Goal: Task Accomplishment & Management: Manage account settings

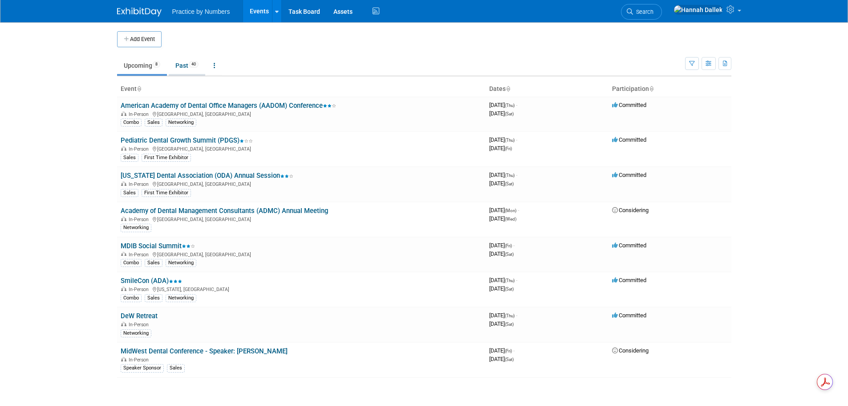
click at [185, 65] on link "Past 40" at bounding box center [187, 65] width 37 height 17
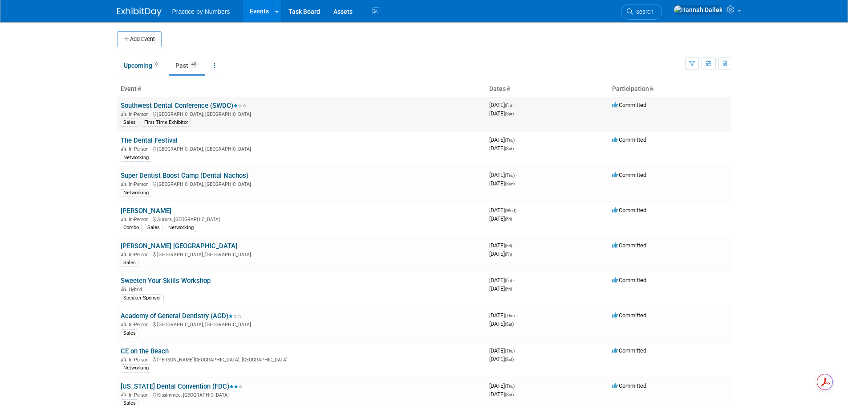
click at [169, 105] on link "Southwest Dental Conference (SWDC)" at bounding box center [184, 105] width 126 height 8
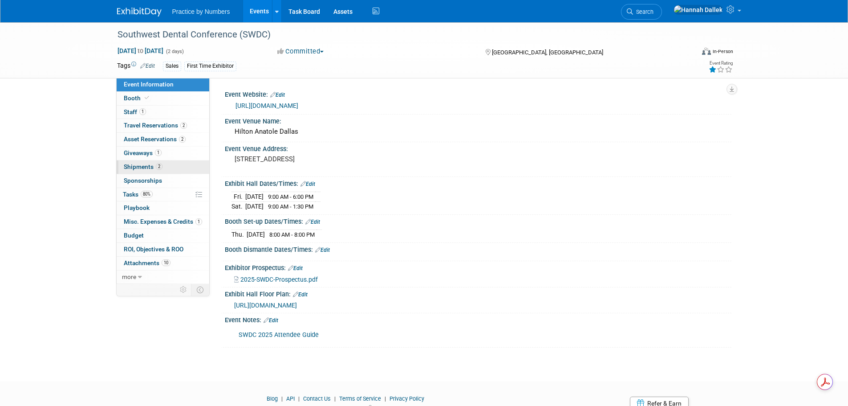
click at [144, 165] on span "Shipments 2" at bounding box center [143, 166] width 39 height 7
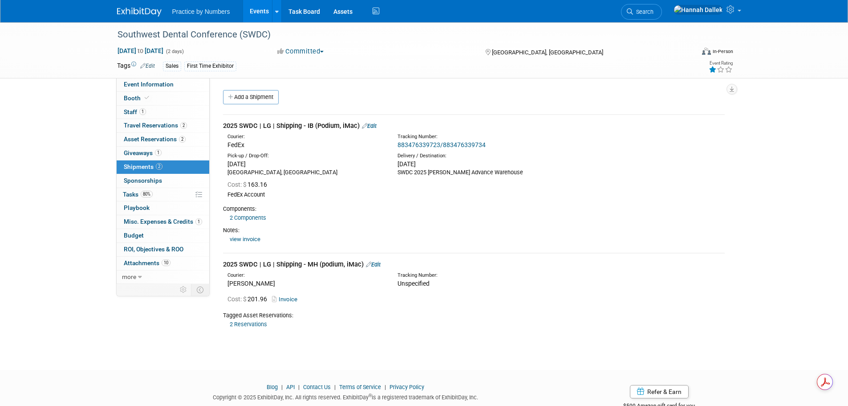
click at [247, 240] on link "view invoice" at bounding box center [245, 238] width 31 height 7
click at [245, 218] on link "2 Components" at bounding box center [248, 217] width 37 height 7
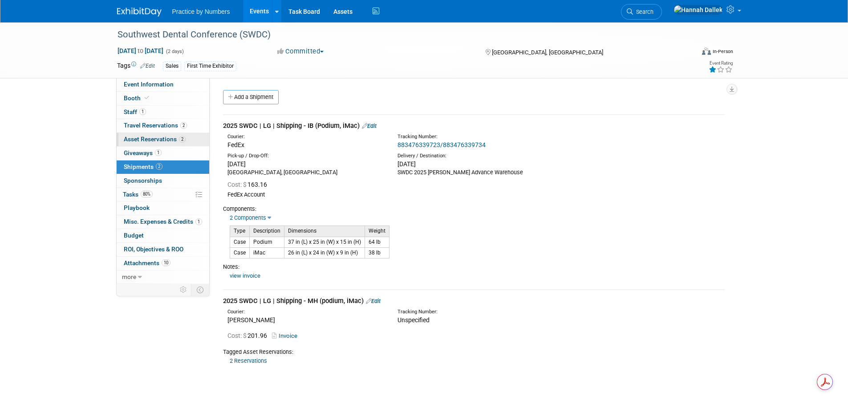
click at [143, 142] on span "Asset Reservations 2" at bounding box center [155, 138] width 62 height 7
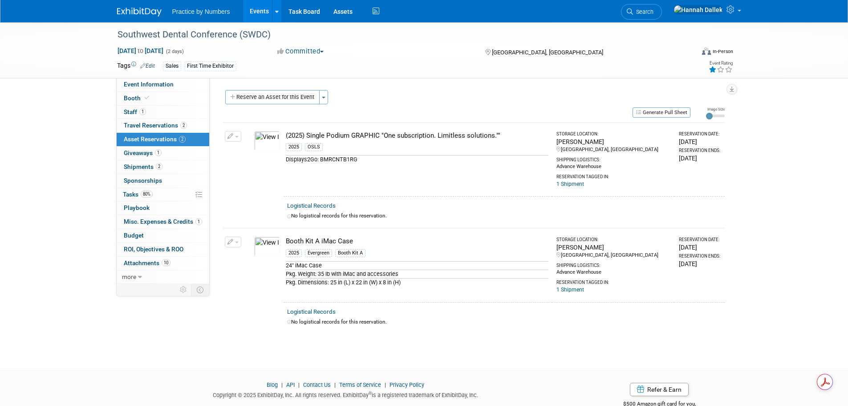
click at [236, 138] on button "button" at bounding box center [233, 136] width 16 height 11
click at [253, 153] on button "Change Reservation" at bounding box center [267, 151] width 75 height 12
select select "7"
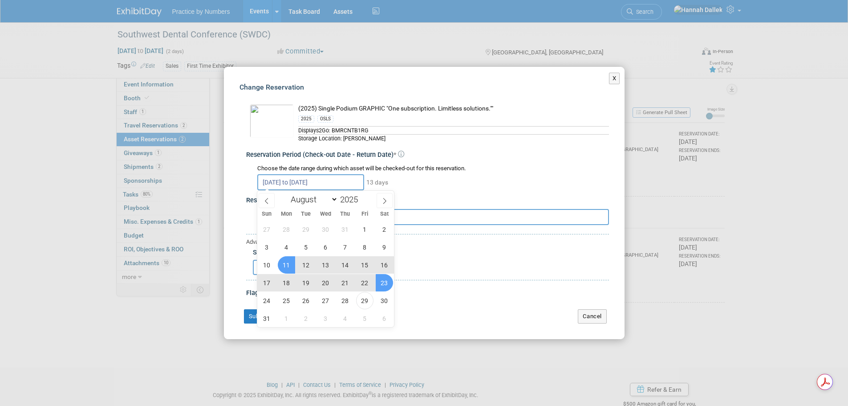
click at [338, 181] on input "Aug 11, 2025 to Aug 23, 2025" at bounding box center [310, 182] width 107 height 16
click at [327, 299] on span "27" at bounding box center [325, 300] width 17 height 17
type input "Aug 27, 2025"
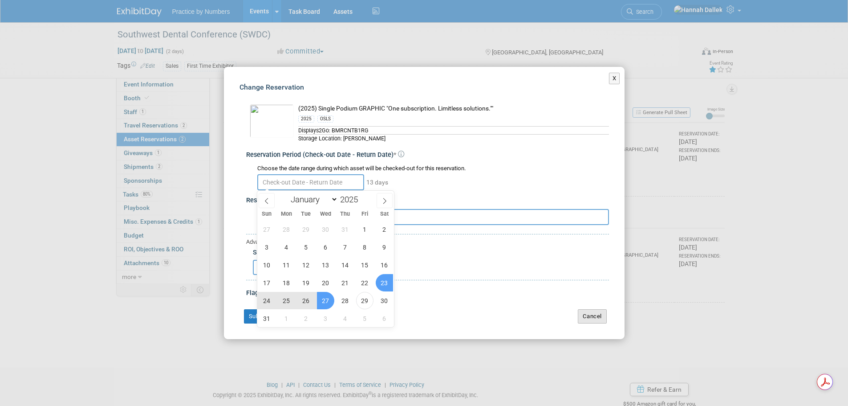
click at [595, 311] on button "Cancel" at bounding box center [592, 316] width 29 height 14
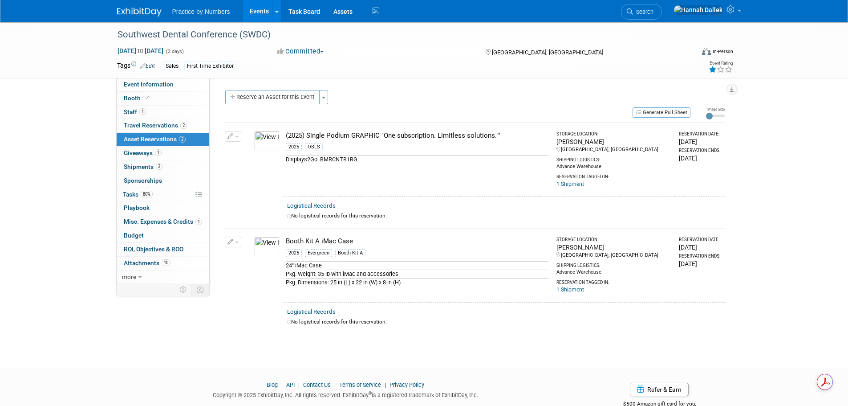
click at [232, 138] on icon "button" at bounding box center [230, 137] width 6 height 6
click at [244, 150] on button "Change Reservation" at bounding box center [267, 151] width 75 height 12
select select "7"
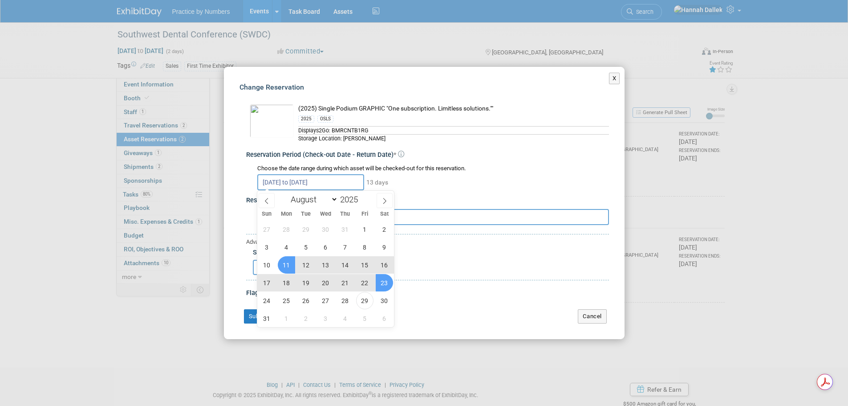
click at [279, 179] on input "Aug 11, 2025 to Aug 23, 2025" at bounding box center [310, 182] width 107 height 16
click at [291, 265] on span "11" at bounding box center [286, 264] width 17 height 17
click at [325, 300] on span "27" at bounding box center [325, 300] width 17 height 17
type input "Aug 11, 2025 to Aug 27, 2025"
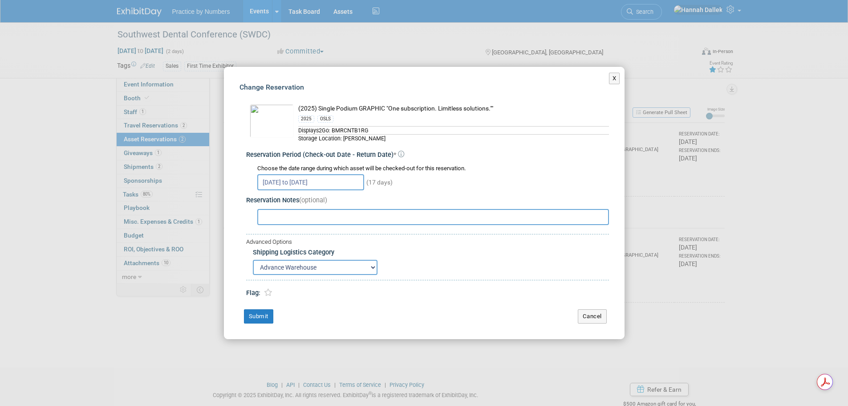
click at [293, 221] on input "text" at bounding box center [433, 217] width 352 height 16
type input "SWDC Aug 22-23"
click at [264, 316] on button "Submit" at bounding box center [258, 316] width 29 height 14
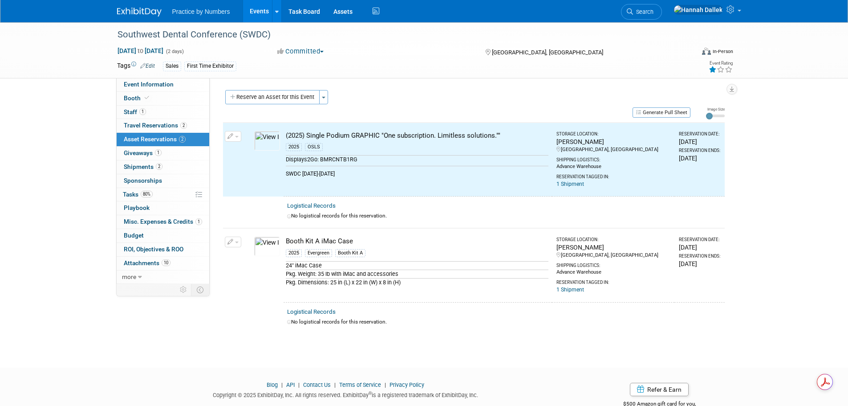
click at [234, 242] on button "button" at bounding box center [233, 241] width 16 height 11
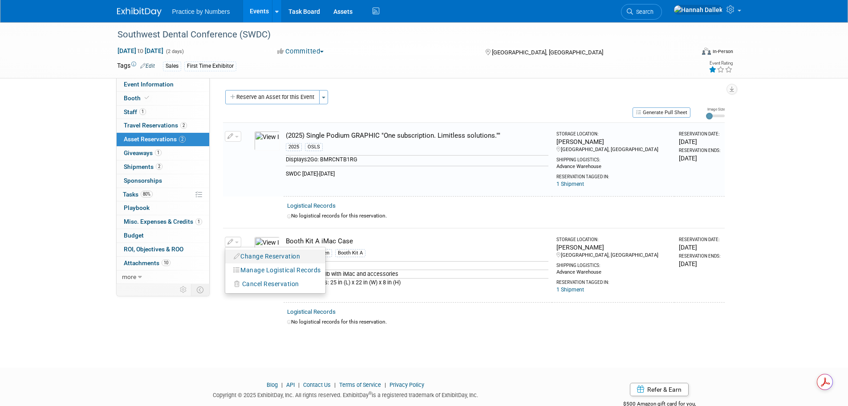
click at [254, 259] on button "Change Reservation" at bounding box center [267, 256] width 75 height 12
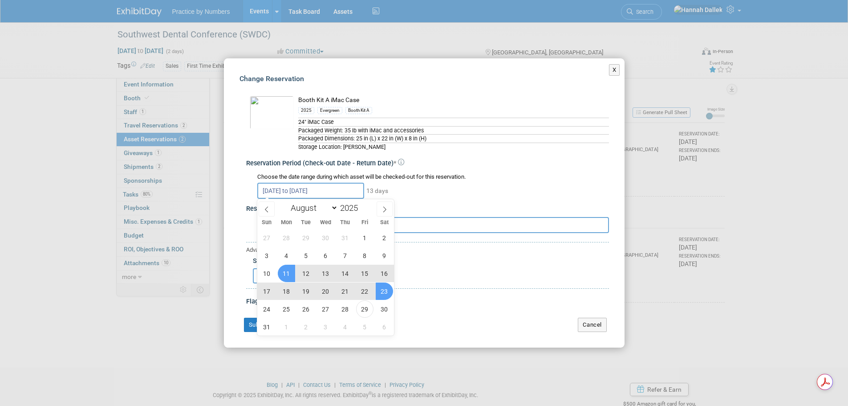
click at [305, 196] on body "Practice by Numbers Events Add Event Bulk Upload Events Shareable Event Boards …" at bounding box center [424, 203] width 848 height 406
click at [288, 273] on span "11" at bounding box center [286, 272] width 17 height 17
click at [324, 308] on span "27" at bounding box center [325, 308] width 17 height 17
type input "Aug 11, 2025 to Aug 27, 2025"
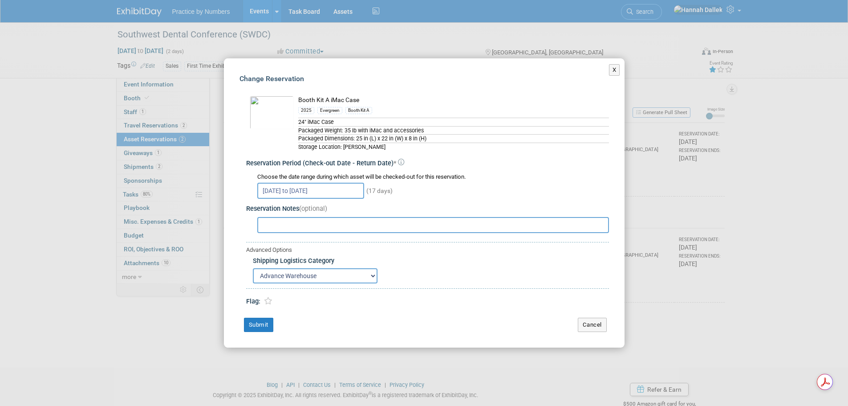
click at [289, 229] on input "text" at bounding box center [433, 225] width 352 height 16
type input "SWDC Aug 22-23"
click at [263, 325] on button "Submit" at bounding box center [258, 324] width 29 height 14
